Goal: Transaction & Acquisition: Book appointment/travel/reservation

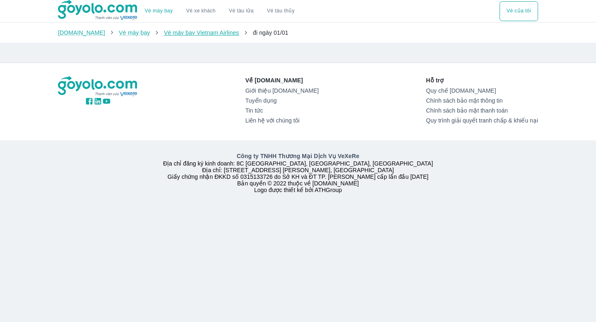
click at [179, 32] on link "Vé máy bay Vietnam Airlines" at bounding box center [201, 32] width 75 height 7
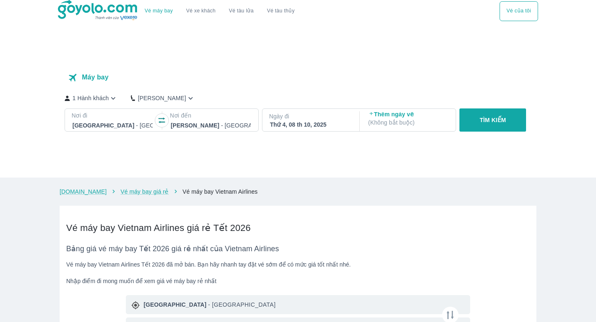
checkbox input "true"
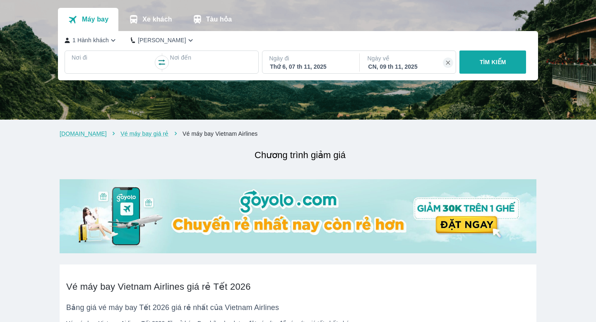
scroll to position [6, 0]
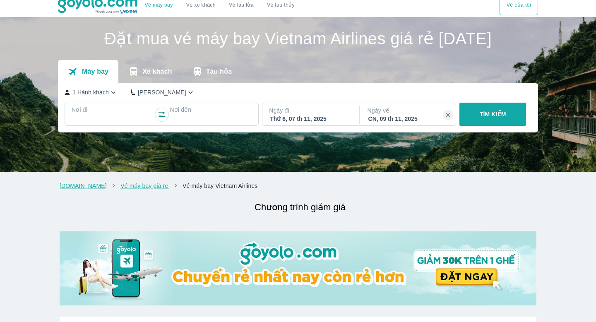
click at [137, 120] on div at bounding box center [112, 120] width 80 height 10
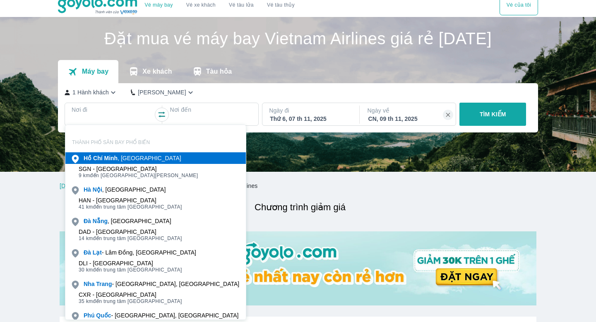
click at [141, 159] on div "[PERSON_NAME] , [GEOGRAPHIC_DATA]" at bounding box center [133, 158] width 98 height 8
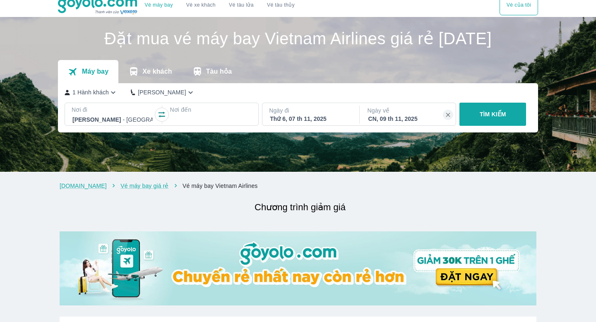
click at [221, 111] on p "Nơi đến" at bounding box center [211, 109] width 82 height 8
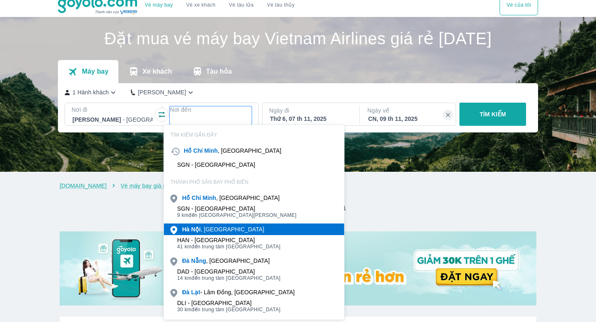
click at [209, 230] on div "[GEOGRAPHIC_DATA] , [GEOGRAPHIC_DATA]" at bounding box center [223, 229] width 82 height 8
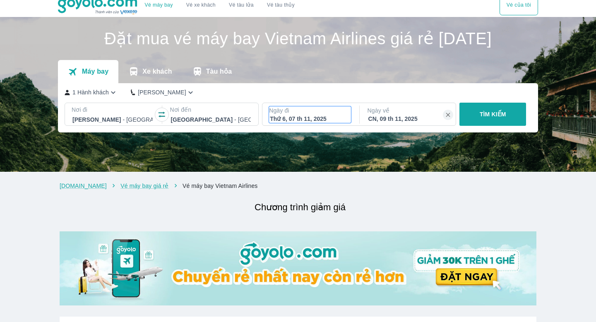
click at [308, 112] on p "Ngày đi" at bounding box center [310, 110] width 82 height 8
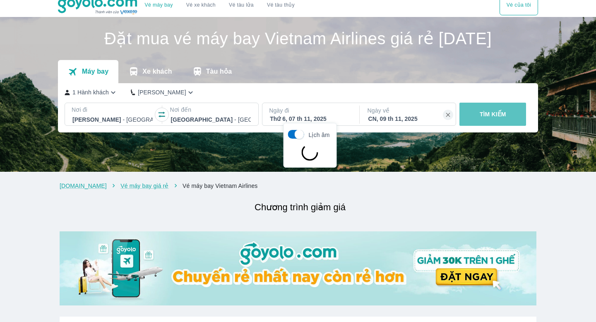
click at [491, 116] on p "TÌM KIẾM" at bounding box center [492, 114] width 26 height 8
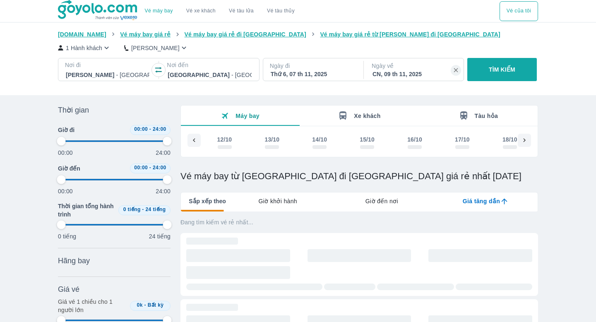
scroll to position [0, 1047]
type input "97.9166666666667"
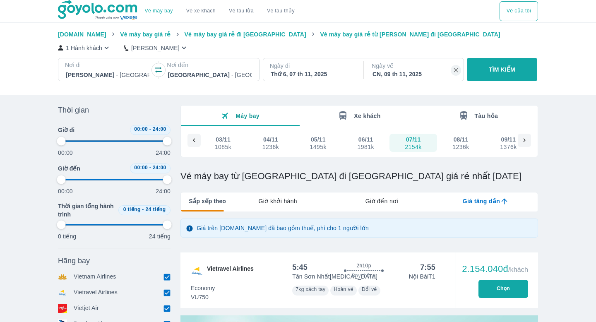
type input "97.9166666666667"
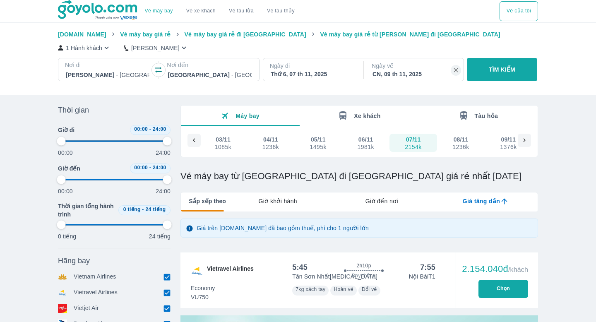
type input "97.9166666666667"
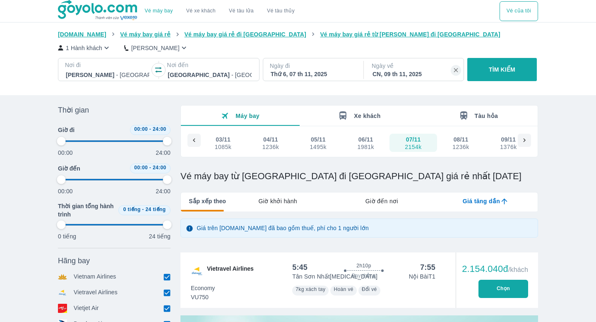
type input "97.9166666666667"
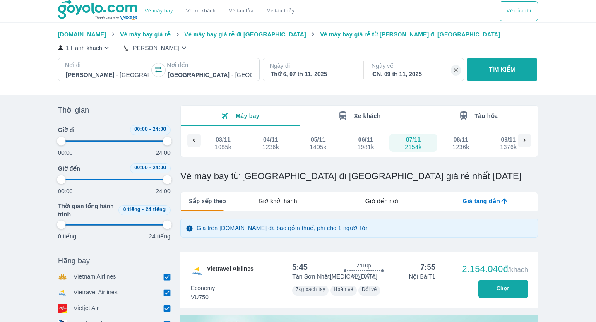
type input "97.9166666666667"
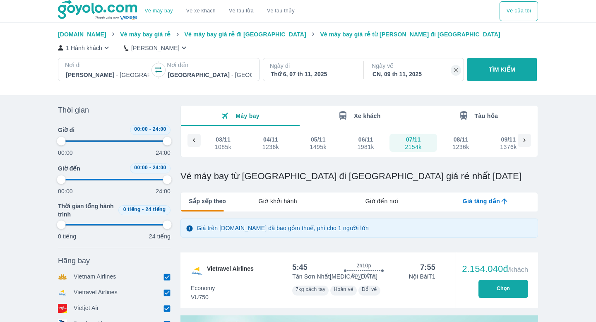
type input "97.9166666666667"
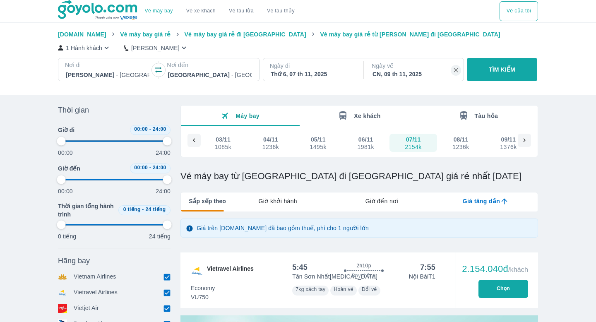
type input "97.9166666666667"
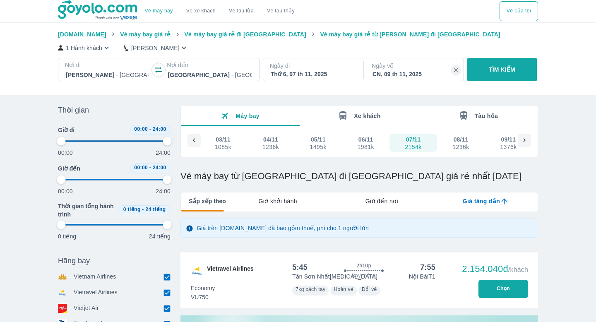
type input "97.9166666666667"
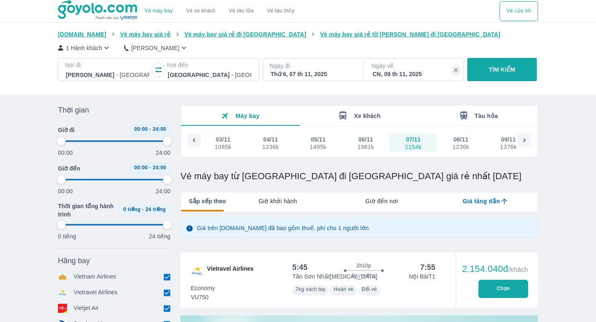
type input "97.9166666666667"
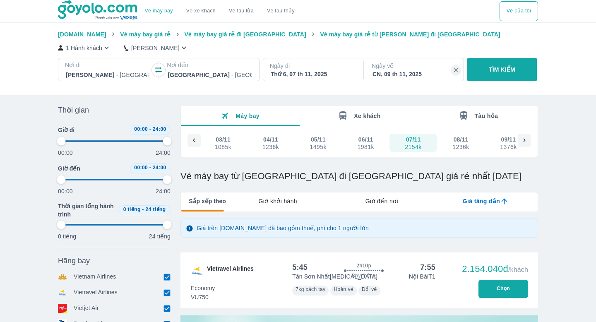
type input "97.9166666666667"
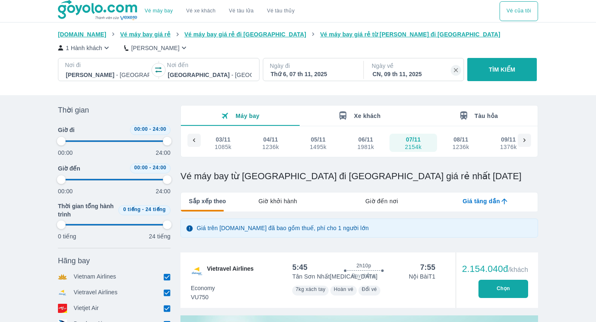
type input "97.9166666666667"
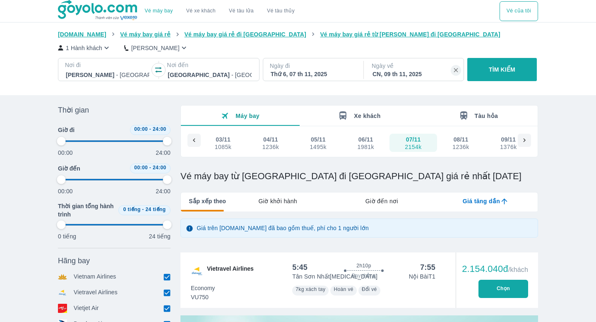
type input "97.9166666666667"
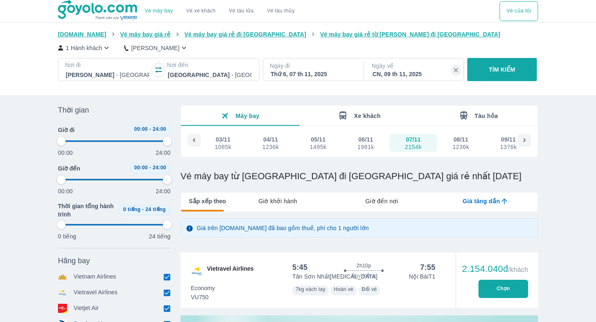
type input "97.9166666666667"
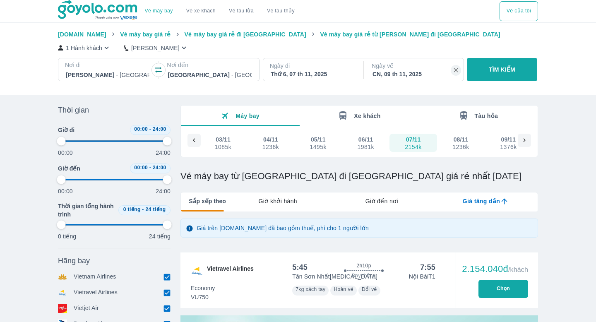
type input "97.9166666666667"
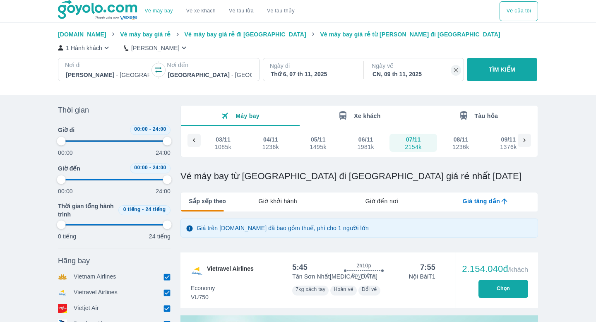
type input "97.9166666666667"
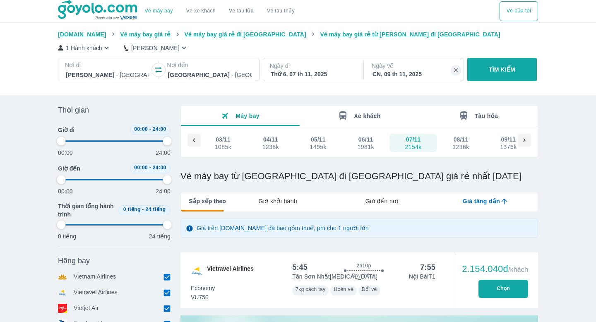
type input "97.9166666666667"
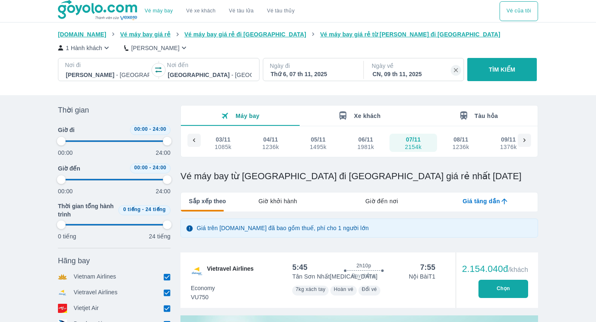
type input "97.9166666666667"
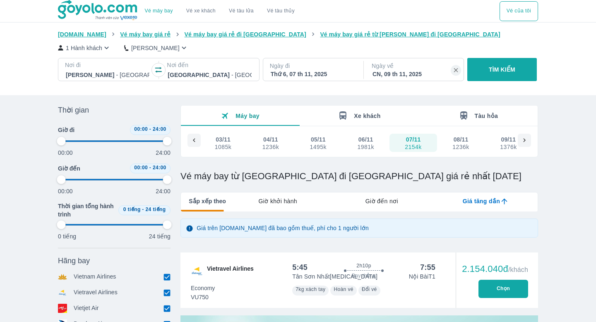
type input "97.9166666666667"
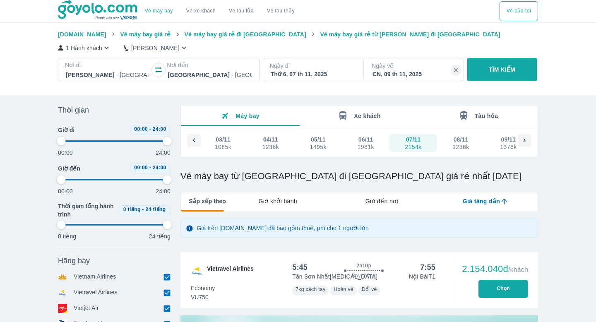
type input "97.9166666666667"
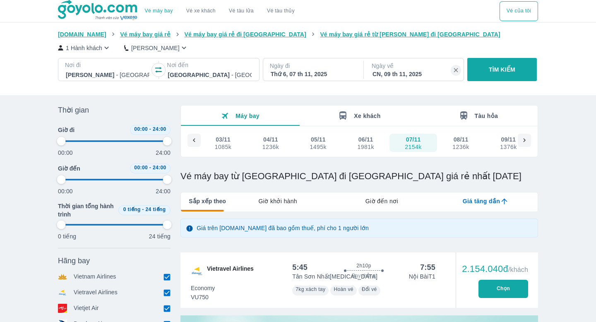
type input "97.9166666666667"
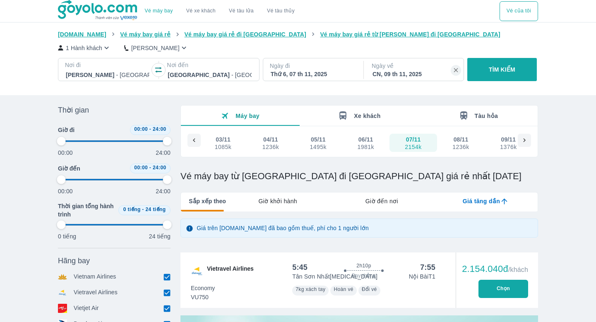
type input "97.9166666666667"
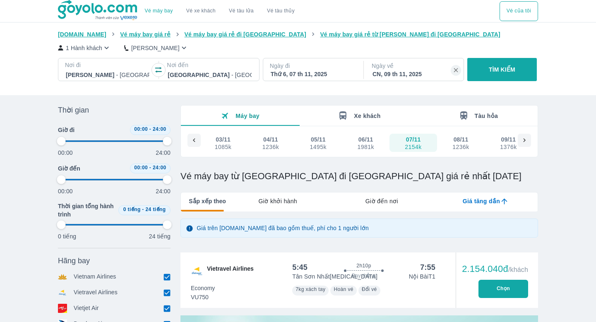
type input "97.9166666666667"
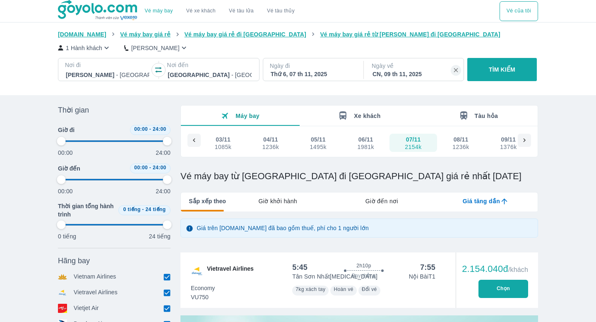
type input "97.9166666666667"
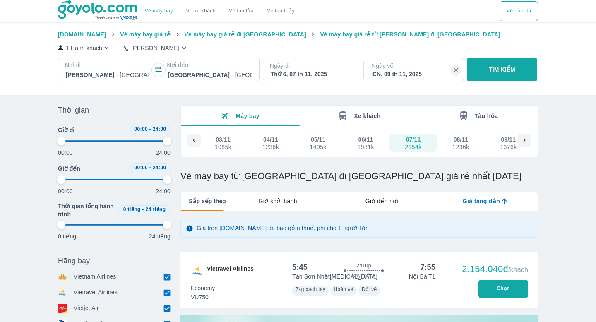
type input "97.9166666666667"
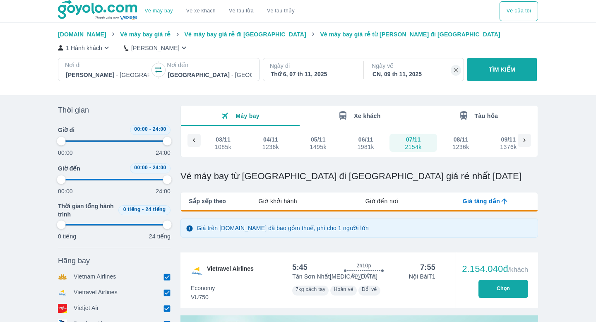
type input "97.9166666666667"
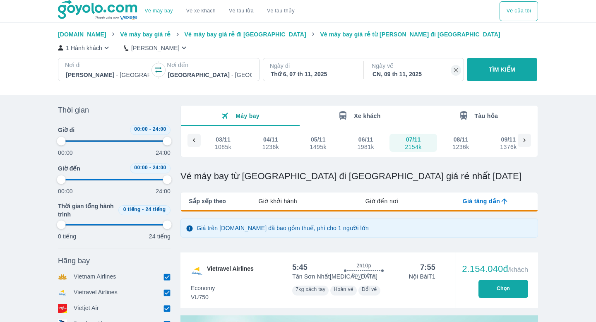
type input "97.9166666666667"
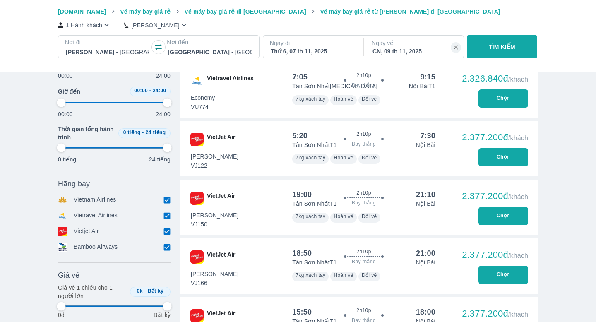
scroll to position [563, 0]
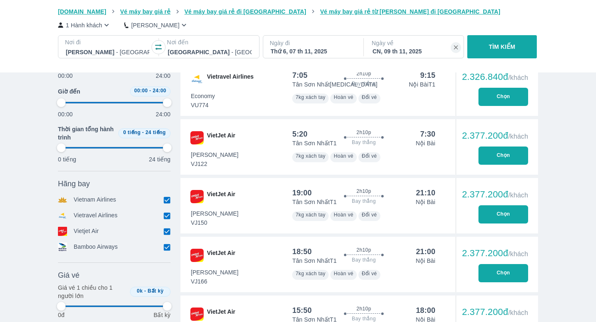
type input "97.9166666666667"
